Goal: Find specific page/section: Find specific page/section

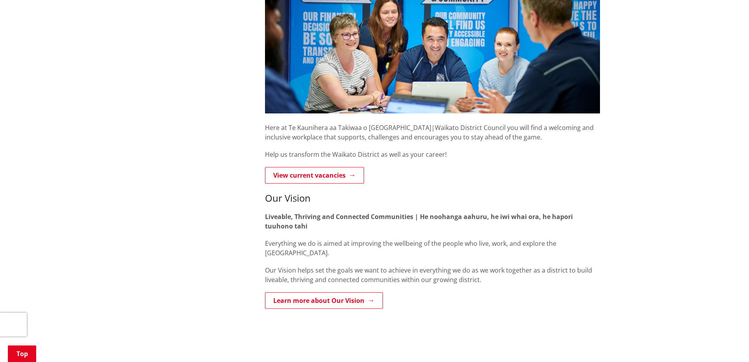
scroll to position [213, 0]
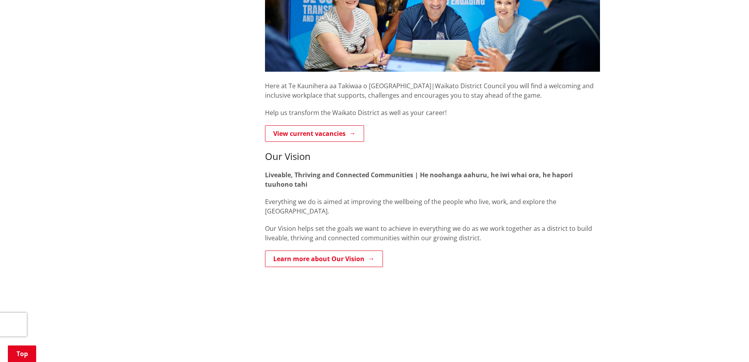
click at [333, 135] on link "View current vacancies" at bounding box center [314, 133] width 99 height 17
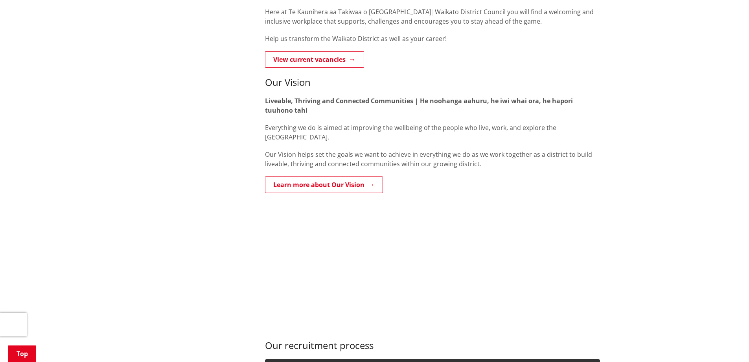
scroll to position [211, 0]
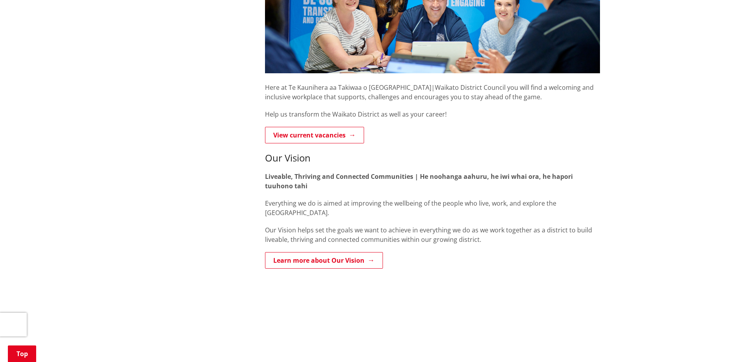
click at [346, 139] on link "View current vacancies" at bounding box center [314, 135] width 99 height 17
